Goal: Transaction & Acquisition: Purchase product/service

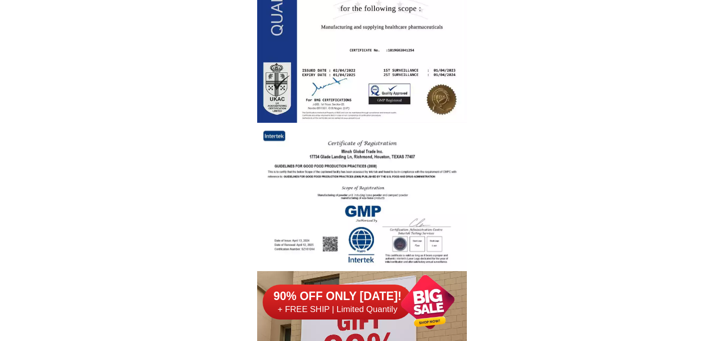
scroll to position [2448, 0]
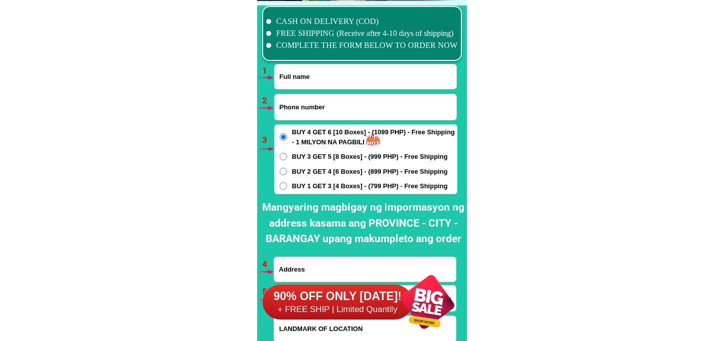
click at [414, 301] on div at bounding box center [428, 302] width 78 height 78
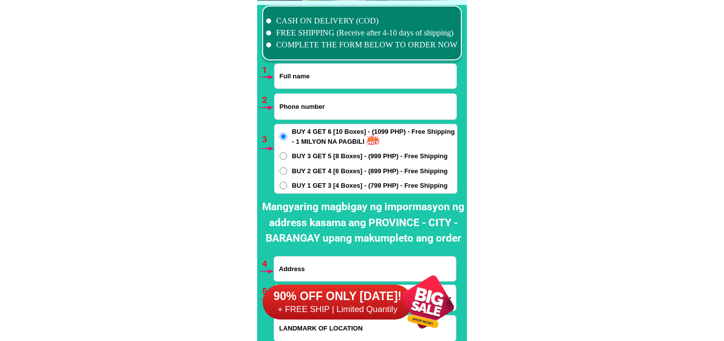
click at [307, 76] on input "Input full_name" at bounding box center [366, 76] width 182 height 24
paste input "EMPRON PERNITO"
type input "EMPRON PERNITO"
click at [315, 98] on input "Input phone_number" at bounding box center [366, 106] width 182 height 25
paste input "09972008006"
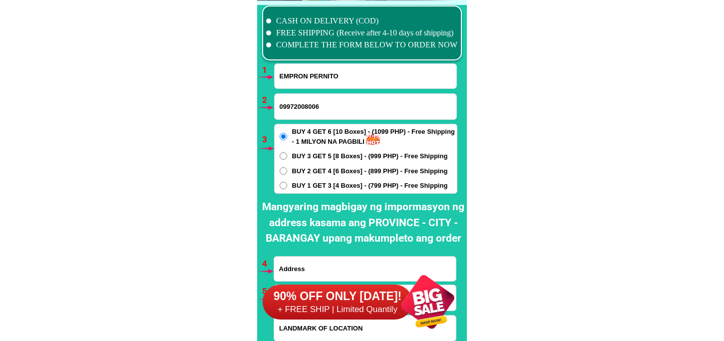
type input "09972008006"
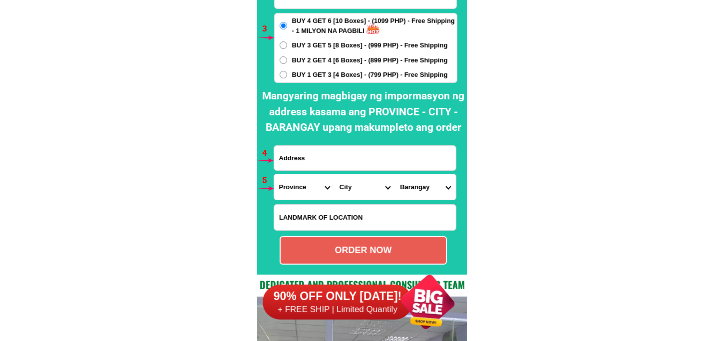
click at [340, 158] on input "Input address" at bounding box center [365, 158] width 182 height 24
paste input "09972008006"
type input "09972008006"
click at [329, 68] on div "BUY 4 GET 6 [10 Boxes] - (1099 PHP) - Free Shipping - 1 MILYON NA PAGBILI BUY 3…" at bounding box center [365, 48] width 183 height 70
click at [301, 72] on span "BUY 1 GET 3 [4 Boxes] - (799 PHP) - Free Shipping" at bounding box center [370, 75] width 156 height 10
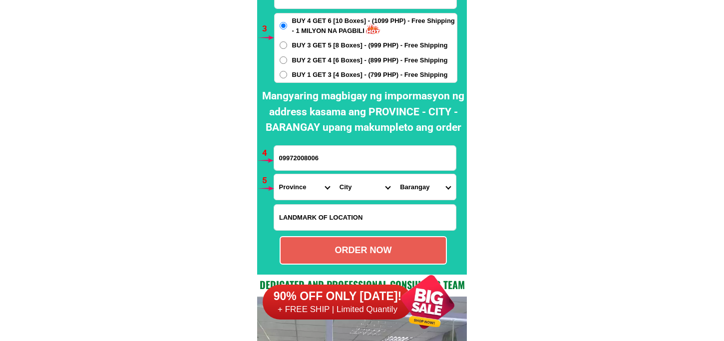
click at [287, 72] on input "BUY 1 GET 3 [4 Boxes] - (799 PHP) - Free Shipping" at bounding box center [283, 74] width 7 height 7
radio input "true"
click at [302, 161] on input "09972008006" at bounding box center [365, 158] width 182 height 24
paste input "EMPRON PERNITO LANCASTER KS 17 BLK.1 LOT 127 STA [PERSON_NAME] ST. BRGY.[PERSON…"
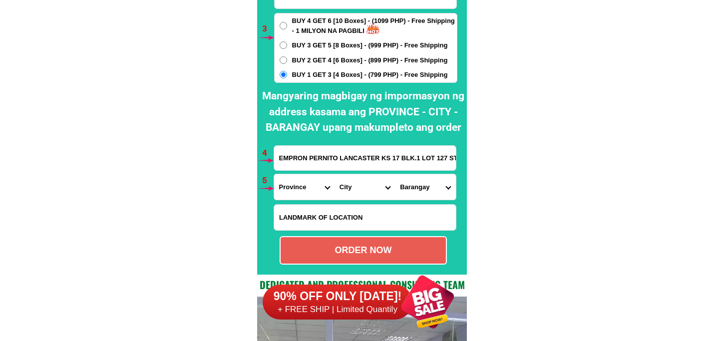
scroll to position [0, 156]
type input "EMPRON PERNITO LANCASTER KS 17 BLK.1 LOT 127 STA [PERSON_NAME] ST. BRGY.[PERSON…"
drag, startPoint x: 290, startPoint y: 184, endPoint x: 298, endPoint y: 178, distance: 9.6
click at [290, 184] on select "Province [GEOGRAPHIC_DATA] [GEOGRAPHIC_DATA] [GEOGRAPHIC_DATA] [GEOGRAPHIC_DATA…" at bounding box center [304, 186] width 60 height 25
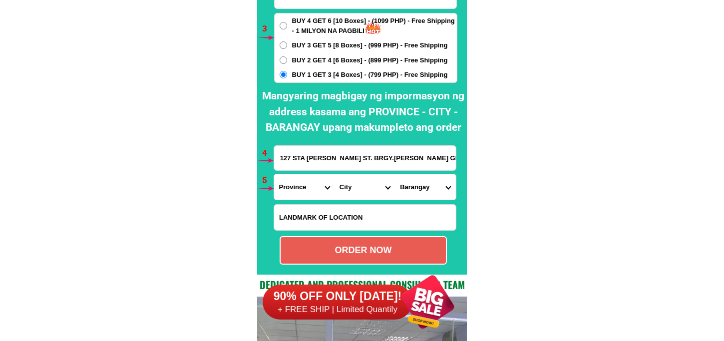
scroll to position [0, 0]
select select "63_826"
click at [274, 174] on select "Province [GEOGRAPHIC_DATA] [GEOGRAPHIC_DATA] [GEOGRAPHIC_DATA] [GEOGRAPHIC_DATA…" at bounding box center [304, 186] width 60 height 25
click at [339, 183] on select "City [PERSON_NAME] [PERSON_NAME] [GEOGRAPHIC_DATA]-city [GEOGRAPHIC_DATA]-[GEOG…" at bounding box center [365, 186] width 60 height 25
select select "63_826111"
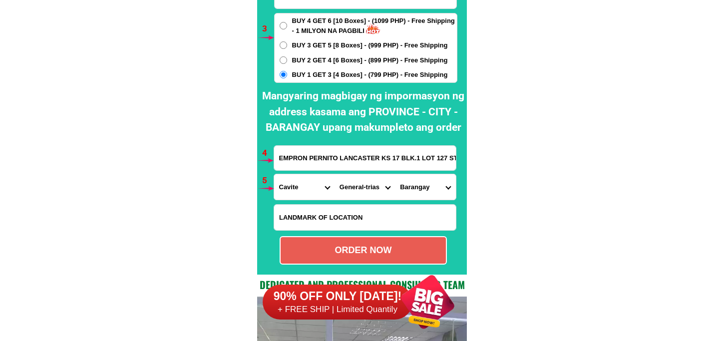
click at [335, 174] on select "City [PERSON_NAME] [PERSON_NAME] [GEOGRAPHIC_DATA]-city [GEOGRAPHIC_DATA]-[GEOG…" at bounding box center [365, 186] width 60 height 25
click at [421, 185] on select "Barangay Alingaro [PERSON_NAME]. (bgy. 7) Bacao i Bacao ii Bagumbayan pob. (bgy…" at bounding box center [425, 186] width 60 height 25
select select "63_8261113701"
click at [395, 174] on select "Barangay Alingaro [PERSON_NAME]. (bgy. 7) Bacao i Bacao ii Bagumbayan pob. (bgy…" at bounding box center [425, 186] width 60 height 25
click at [370, 253] on div "ORDER NOW" at bounding box center [363, 250] width 165 height 13
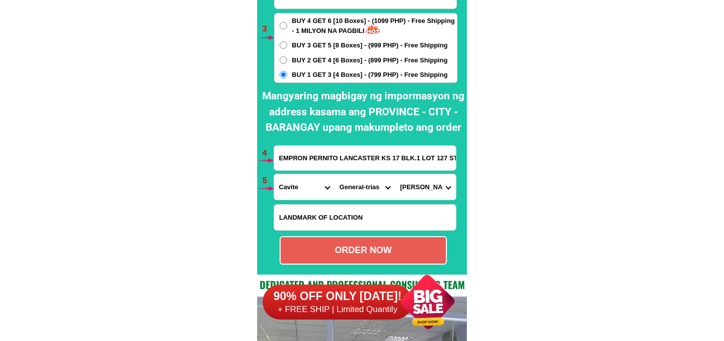
radio input "true"
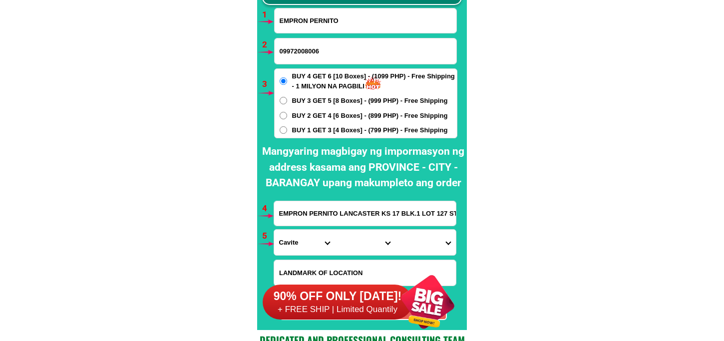
click at [433, 310] on div at bounding box center [428, 302] width 78 height 78
click at [317, 21] on input "Input full_name" at bounding box center [366, 20] width 182 height 24
paste input "[PERSON_NAME]"
type input "[PERSON_NAME]"
click at [306, 48] on input "09972008006" at bounding box center [366, 50] width 182 height 25
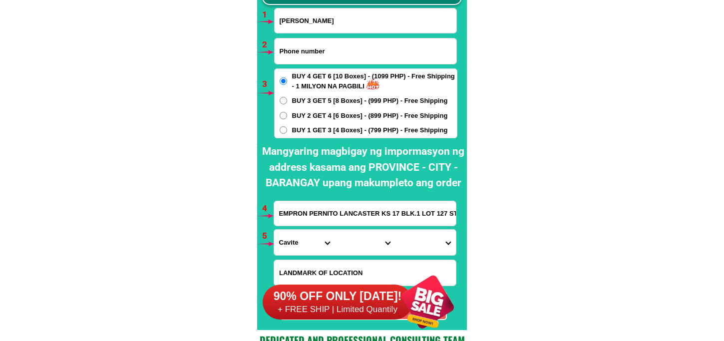
paste input "09055533351"
type input "09055533351"
click at [340, 218] on input "EMPRON PERNITO LANCASTER KS 17 BLK.1 LOT 127 STA [PERSON_NAME] ST. BRGY.[PERSON…" at bounding box center [365, 213] width 182 height 24
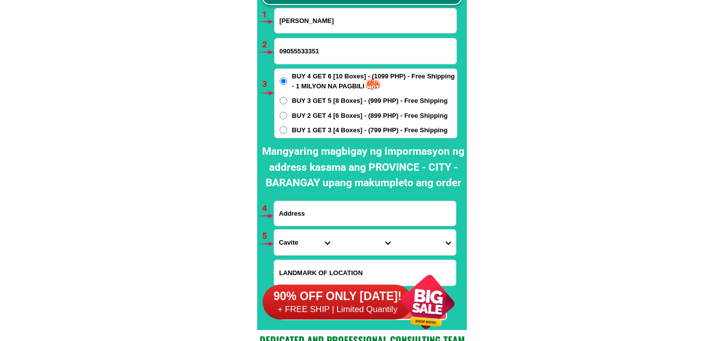
paste input "Brgy catuday bolinao pangasinan purok1"
type input "Brgy catuday bolinao pangasinan purok1"
click at [299, 248] on select "Province [GEOGRAPHIC_DATA] [GEOGRAPHIC_DATA] [GEOGRAPHIC_DATA] [GEOGRAPHIC_DATA…" at bounding box center [304, 242] width 60 height 25
select select "63_247"
click at [274, 230] on select "Province [GEOGRAPHIC_DATA] [GEOGRAPHIC_DATA] [GEOGRAPHIC_DATA] [GEOGRAPHIC_DATA…" at bounding box center [304, 242] width 60 height 25
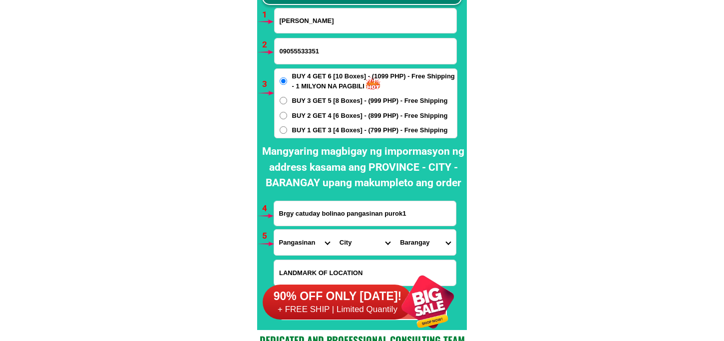
click at [351, 241] on select "City [GEOGRAPHIC_DATA] [PERSON_NAME][GEOGRAPHIC_DATA]-city [GEOGRAPHIC_DATA] [G…" at bounding box center [365, 242] width 60 height 25
select select "63_2474457"
click at [335, 230] on select "City [GEOGRAPHIC_DATA] [PERSON_NAME][GEOGRAPHIC_DATA]-city [GEOGRAPHIC_DATA] [G…" at bounding box center [365, 242] width 60 height 25
drag, startPoint x: 421, startPoint y: 248, endPoint x: 421, endPoint y: 229, distance: 19.5
click at [421, 247] on select "Barangay Arnedo Balingasay Binabalian Cabuyao Catuday Catungi Concordia (pob.) …" at bounding box center [425, 242] width 60 height 25
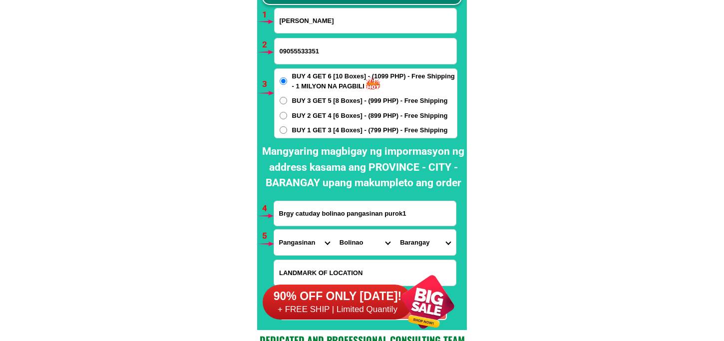
select select "63_24744578108"
click at [395, 230] on select "Barangay Arnedo Balingasay Binabalian Cabuyao Catuday Catungi Concordia (pob.) …" at bounding box center [425, 242] width 60 height 25
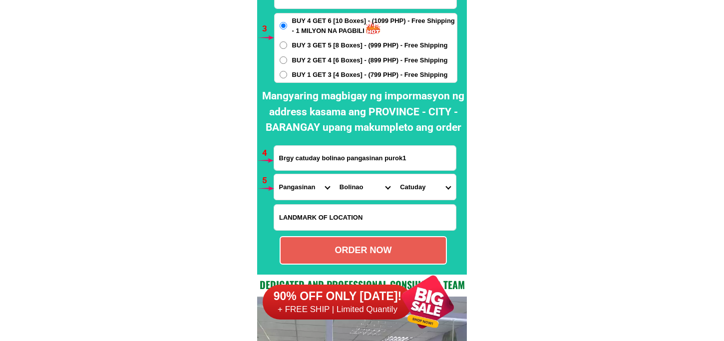
click at [321, 77] on span "BUY 1 GET 3 [4 Boxes] - (799 PHP) - Free Shipping" at bounding box center [370, 75] width 156 height 10
click at [287, 77] on input "BUY 1 GET 3 [4 Boxes] - (799 PHP) - Free Shipping" at bounding box center [283, 74] width 7 height 7
click at [347, 261] on div "ORDER NOW" at bounding box center [363, 250] width 167 height 28
radio input "true"
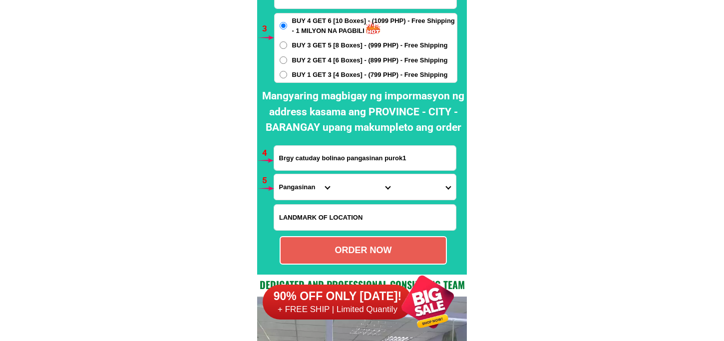
scroll to position [7403, 0]
